Goal: Information Seeking & Learning: Learn about a topic

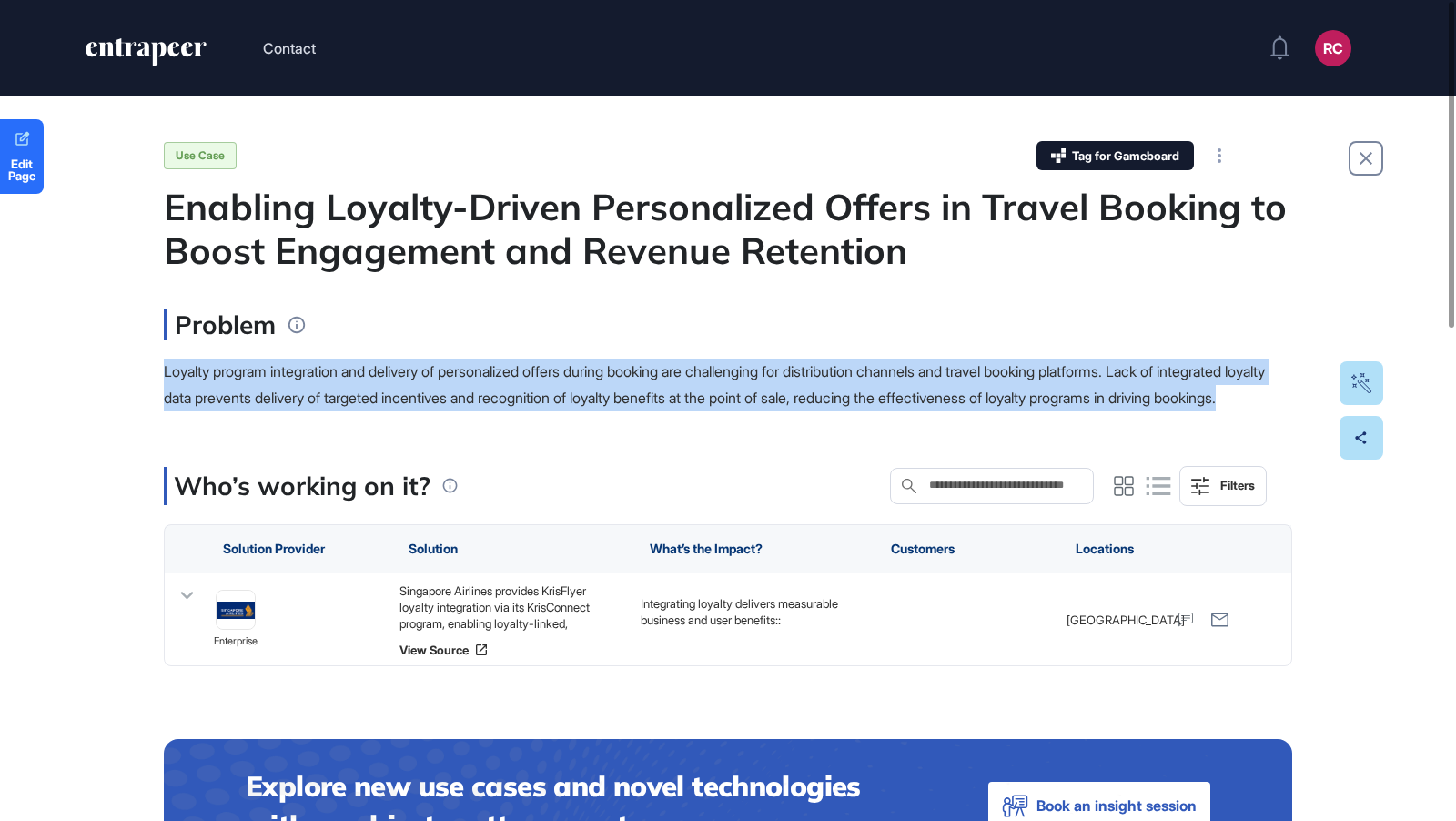
drag, startPoint x: 157, startPoint y: 359, endPoint x: 310, endPoint y: 433, distance: 170.0
copy span "Loyalty program integration and delivery of personalized offers during booking …"
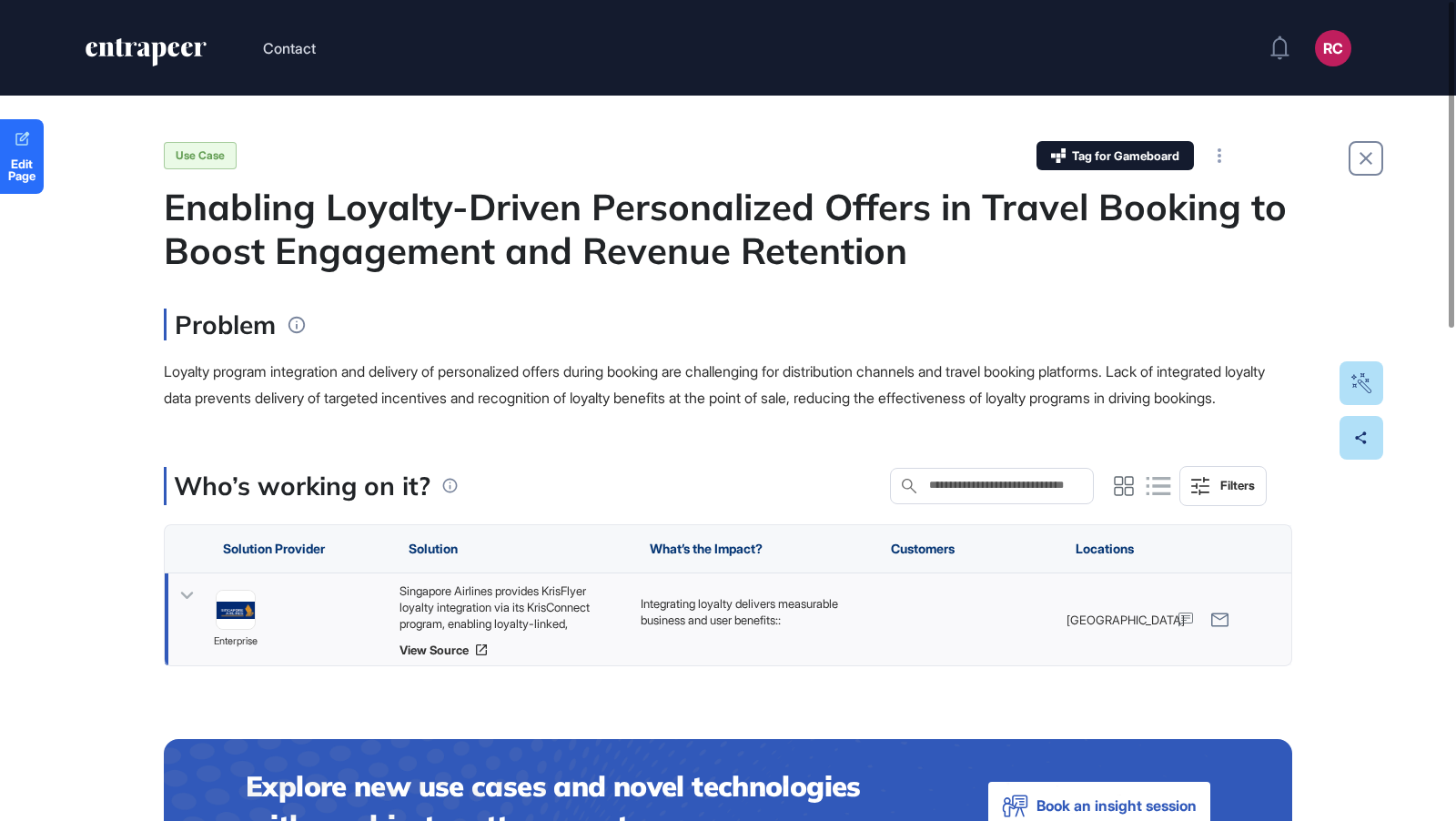
click at [515, 632] on div "Singapore Airlines provides KrisFlyer loyalty integration via its KrisConnect p…" at bounding box center [511, 607] width 223 height 49
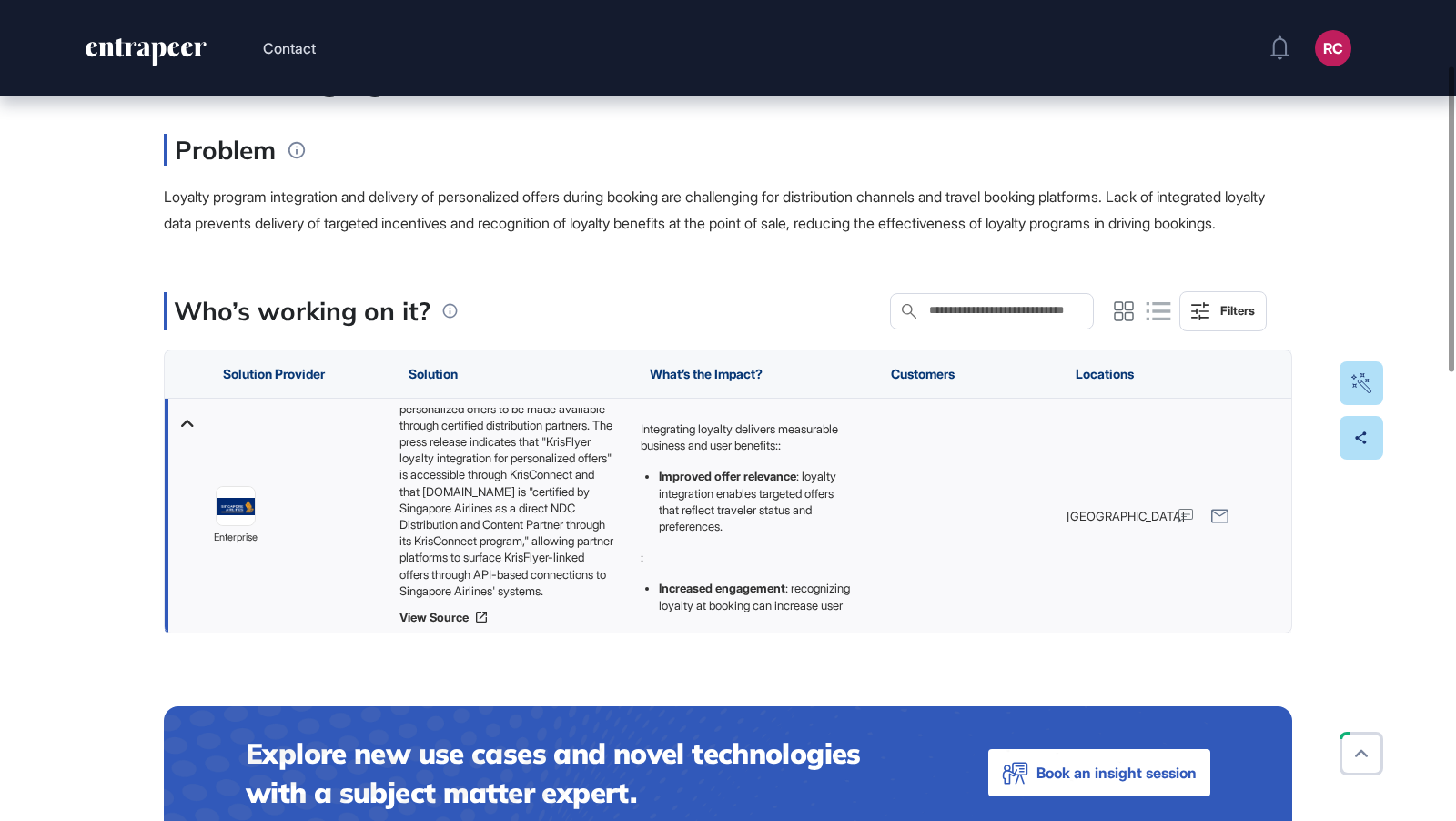
scroll to position [90, 0]
drag, startPoint x: 397, startPoint y: 437, endPoint x: 565, endPoint y: 611, distance: 241.9
click at [565, 611] on div "Singapore Airlines provides KrisFlyer loyalty integration via its KrisConnect p…" at bounding box center [511, 516] width 242 height 235
click at [512, 599] on div "Singapore Airlines provides KrisFlyer loyalty integration via its KrisConnect p…" at bounding box center [511, 503] width 223 height 191
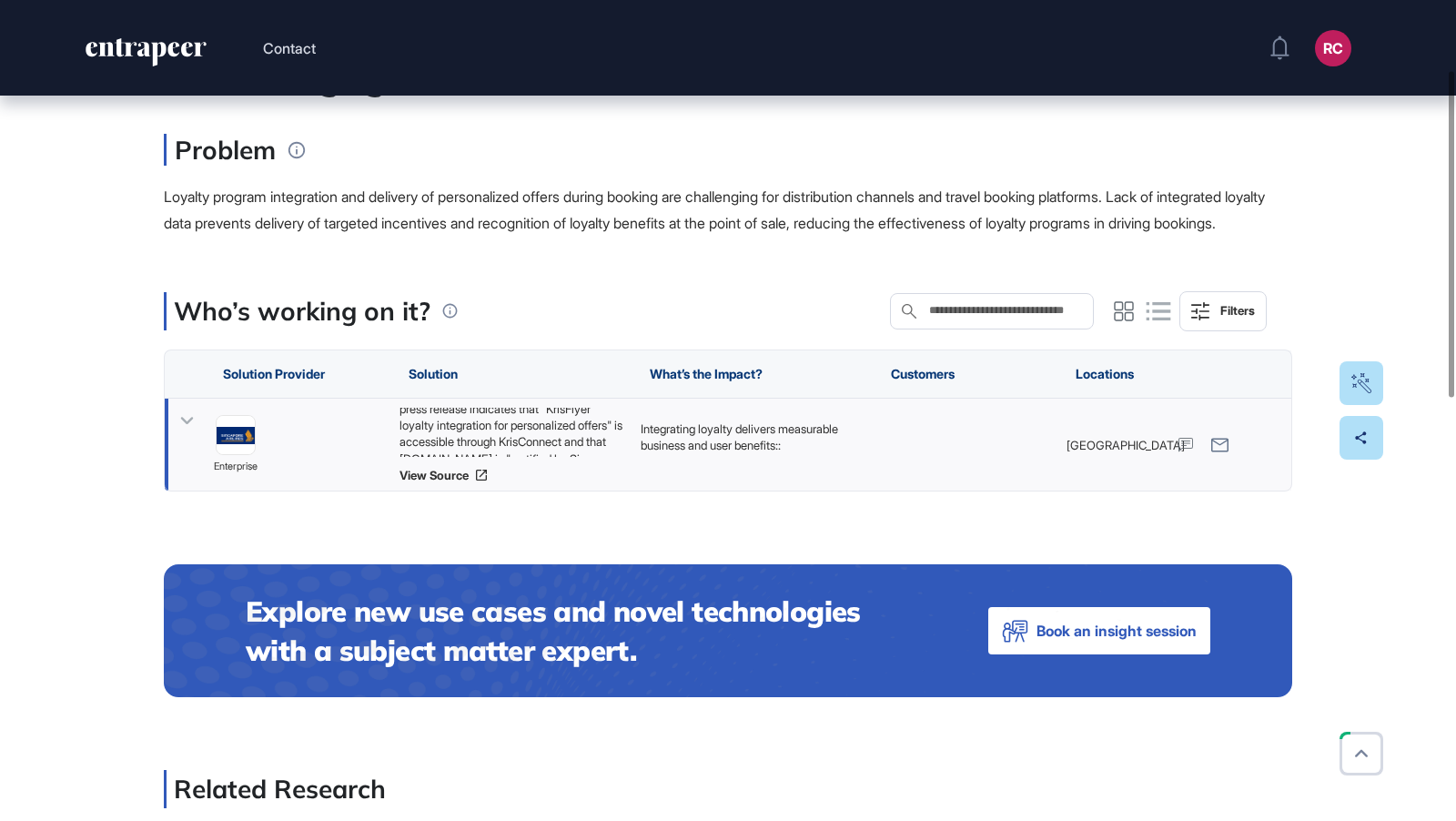
click at [464, 457] on div "Singapore Airlines provides KrisFlyer loyalty integration via its KrisConnect p…" at bounding box center [511, 433] width 223 height 49
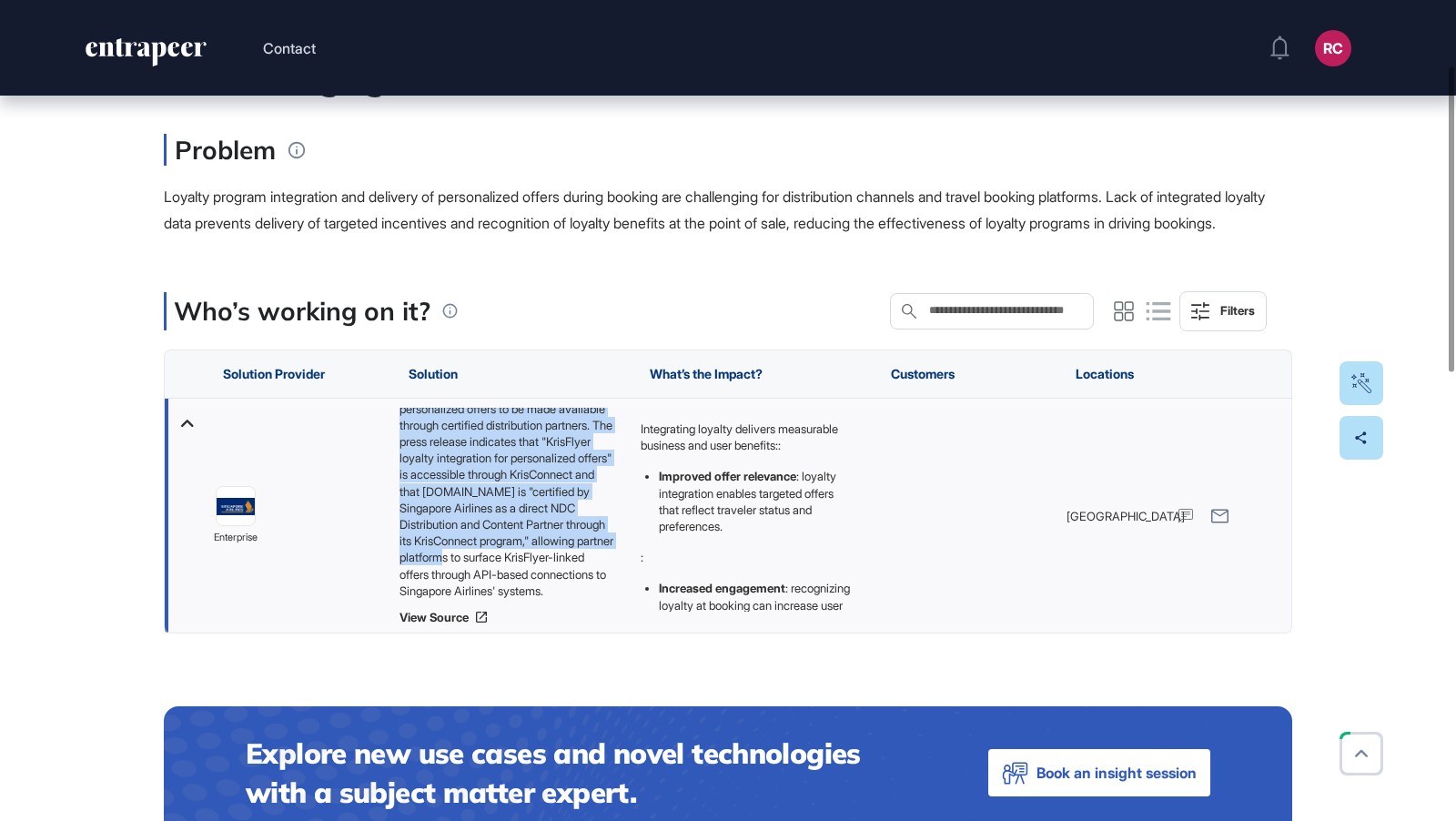
drag, startPoint x: 400, startPoint y: 436, endPoint x: 528, endPoint y: 616, distance: 220.9
click at [528, 599] on div "Singapore Airlines provides KrisFlyer loyalty integration via its KrisConnect p…" at bounding box center [511, 503] width 223 height 191
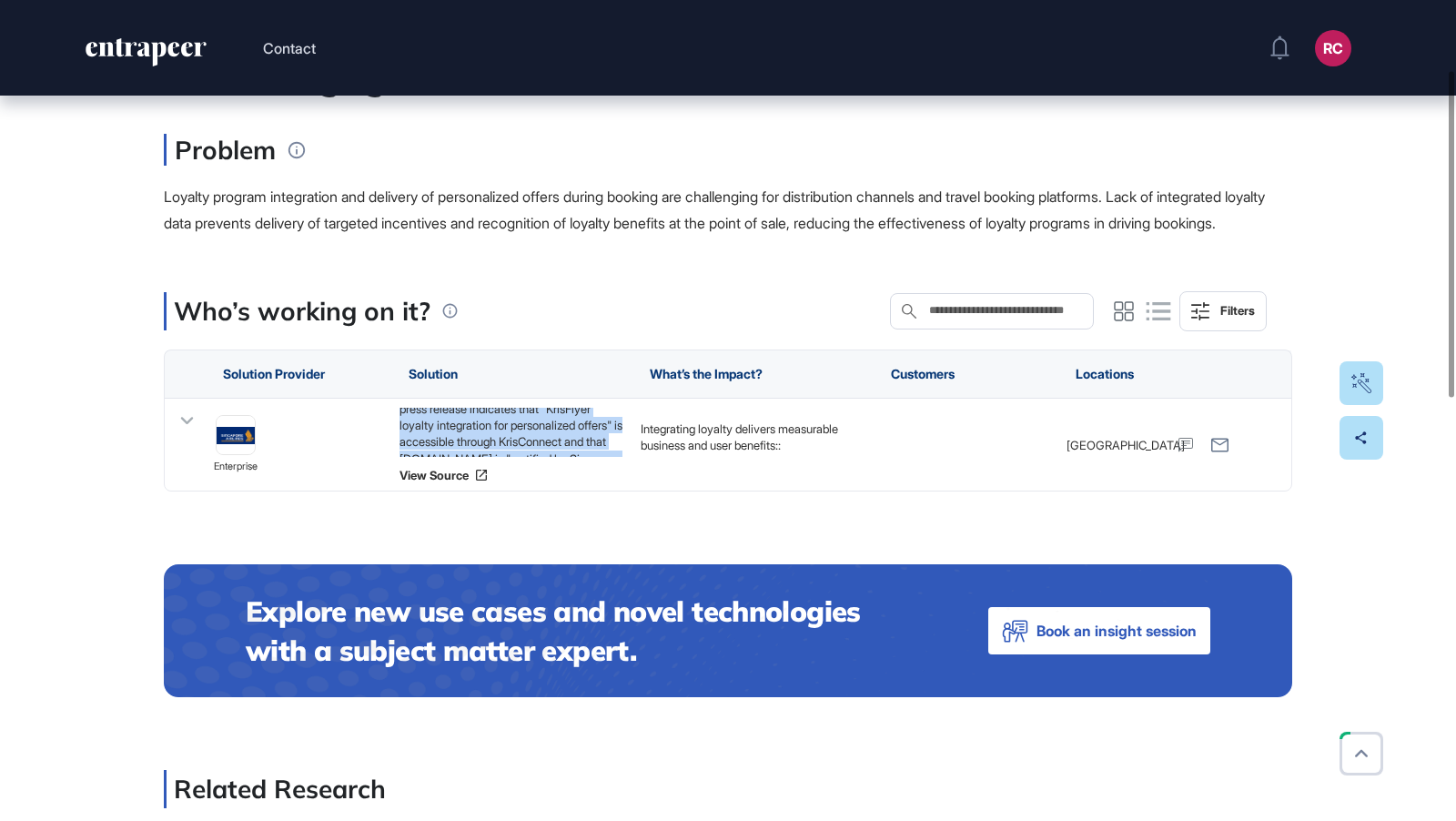
copy div "Singapore Airlines provides KrisFlyer loyalty integration via its KrisConnect p…"
click at [443, 482] on link "View Source" at bounding box center [511, 475] width 223 height 15
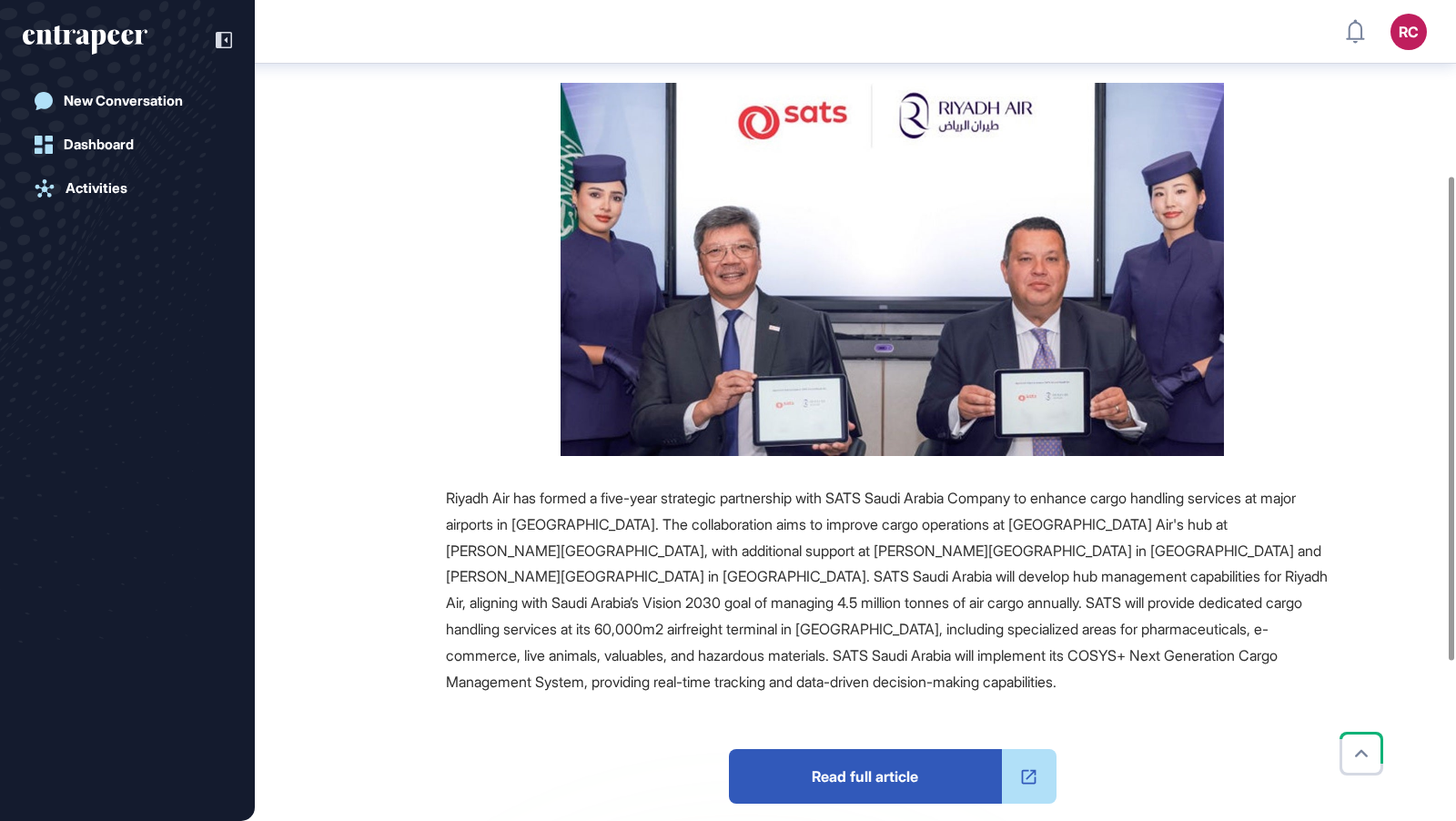
scroll to position [330, 0]
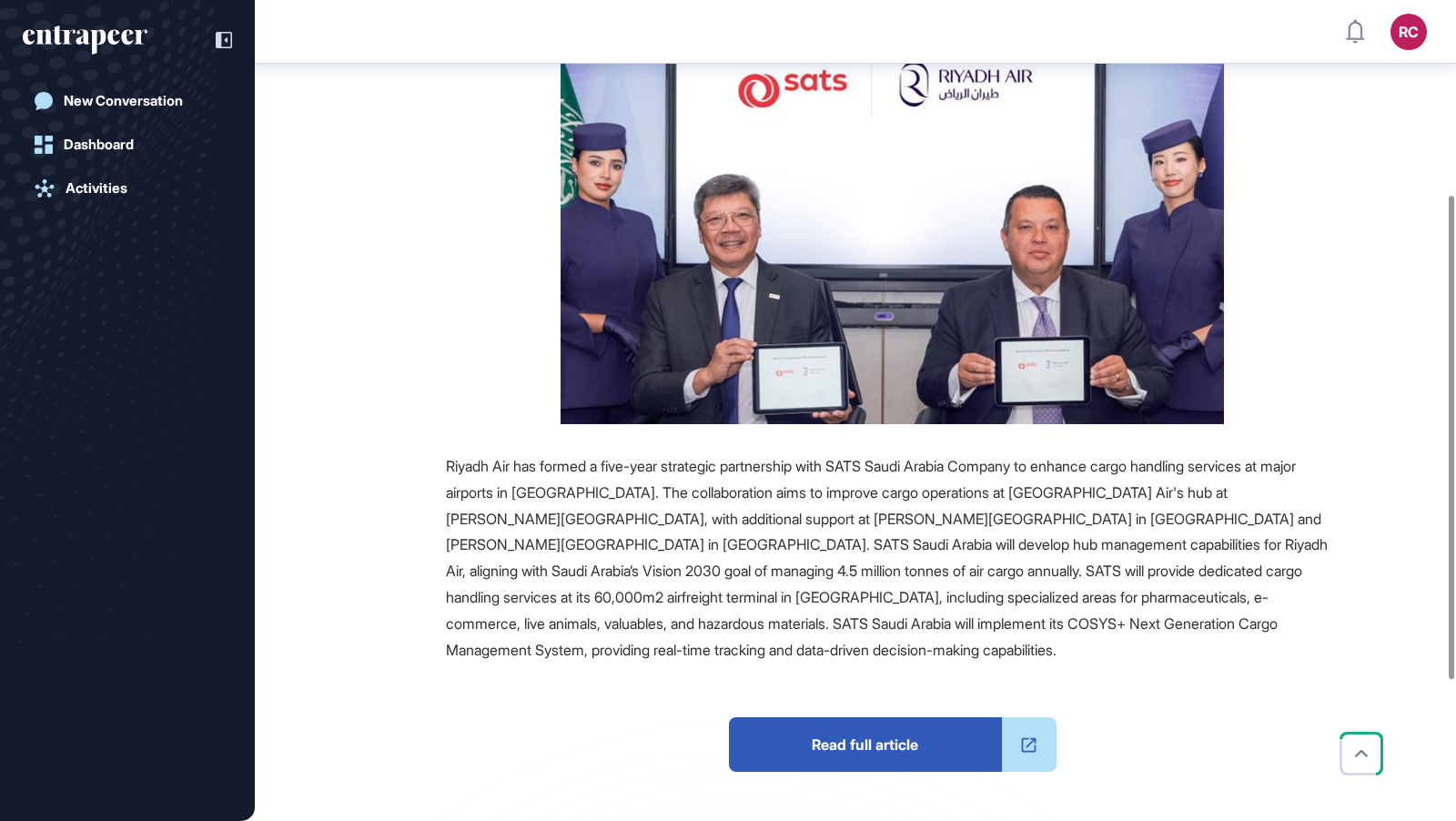
click at [450, 465] on span "Riyadh Air has formed a five-year strategic partnership with SATS Saudi Arabia …" at bounding box center [887, 558] width 882 height 203
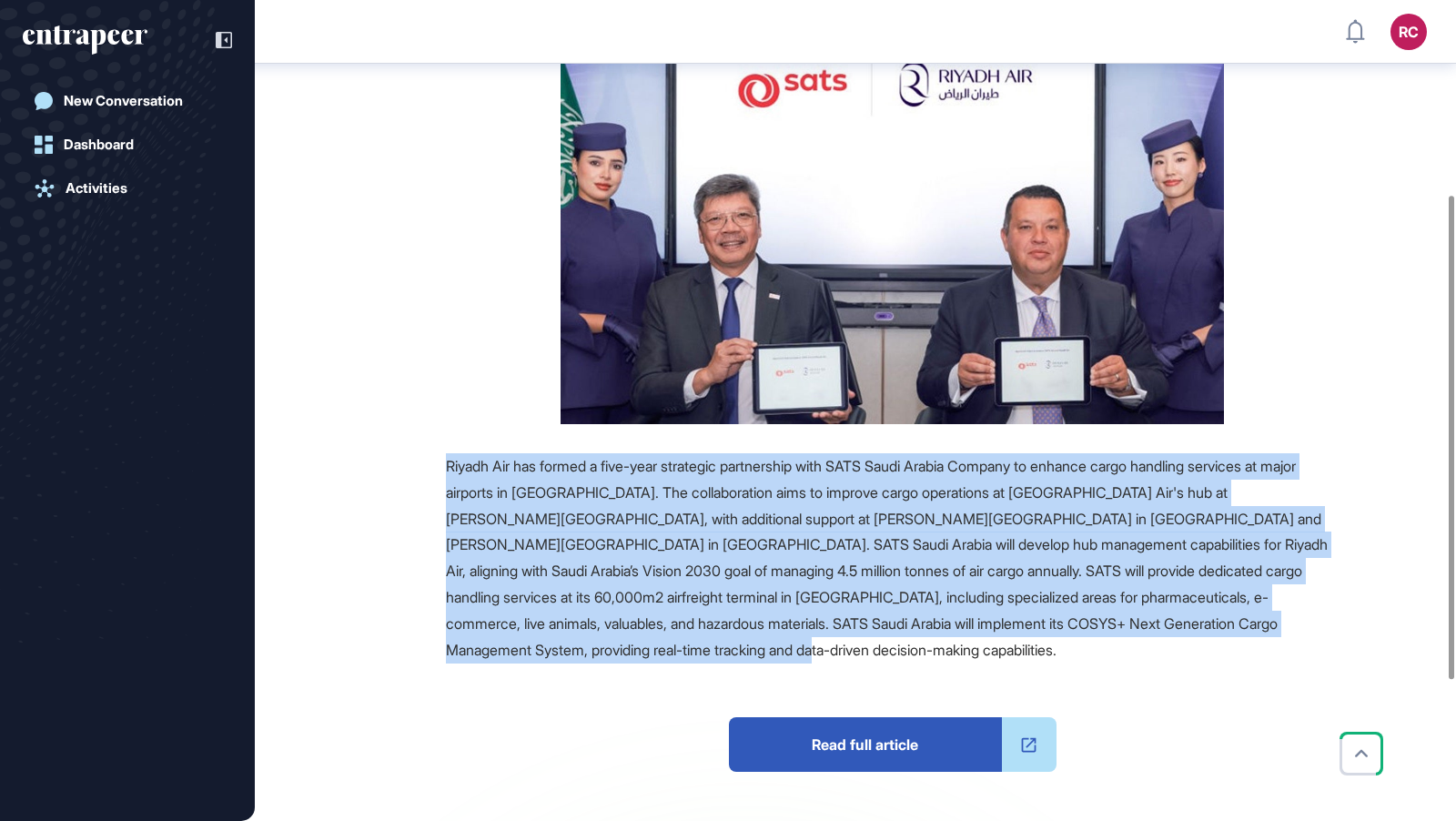
drag, startPoint x: 444, startPoint y: 463, endPoint x: 711, endPoint y: 644, distance: 322.6
click at [711, 646] on div "Source Reference Companies Riyadh Air has formed a five-year strategic partners…" at bounding box center [836, 529] width 1008 height 958
copy span "Riyadh Air has formed a five-year strategic partnership with SATS Saudi Arabia …"
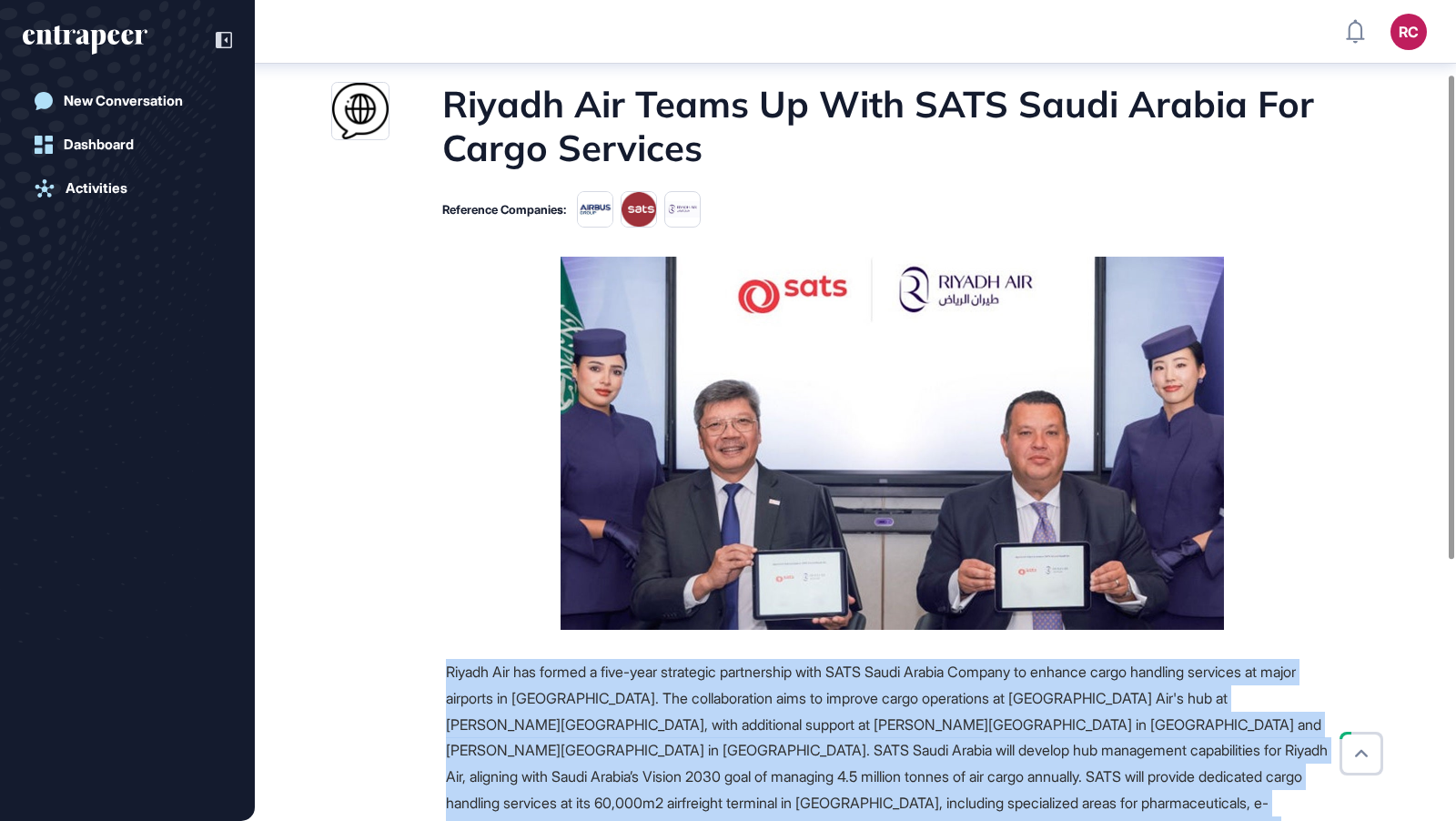
scroll to position [124, 0]
click at [842, 173] on main "News August 20, 2025 Partnership August 20, 2025 Partnership Aviation Logistics…" at bounding box center [857, 594] width 1198 height 1238
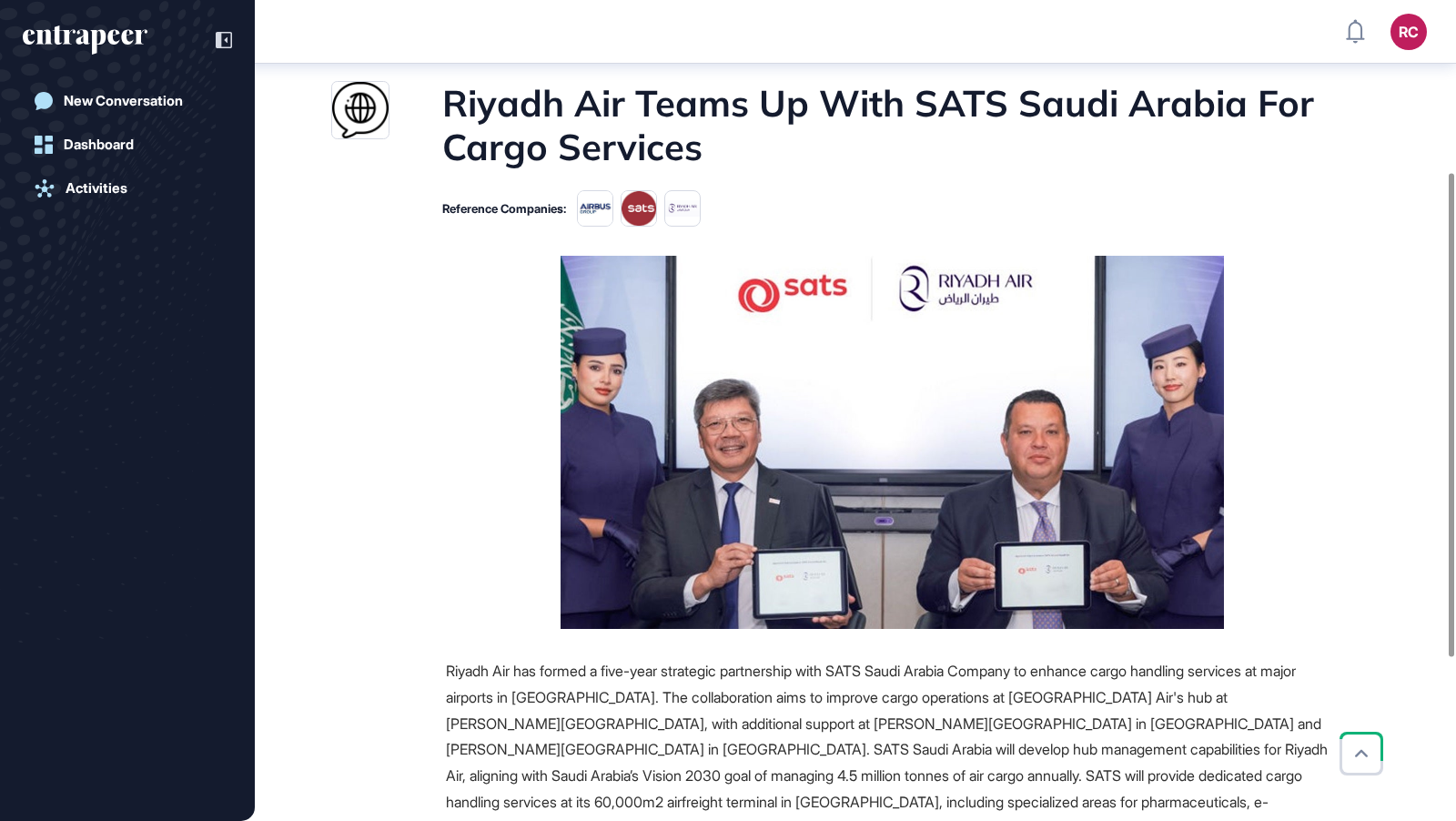
scroll to position [414, 0]
